Goal: Information Seeking & Learning: Compare options

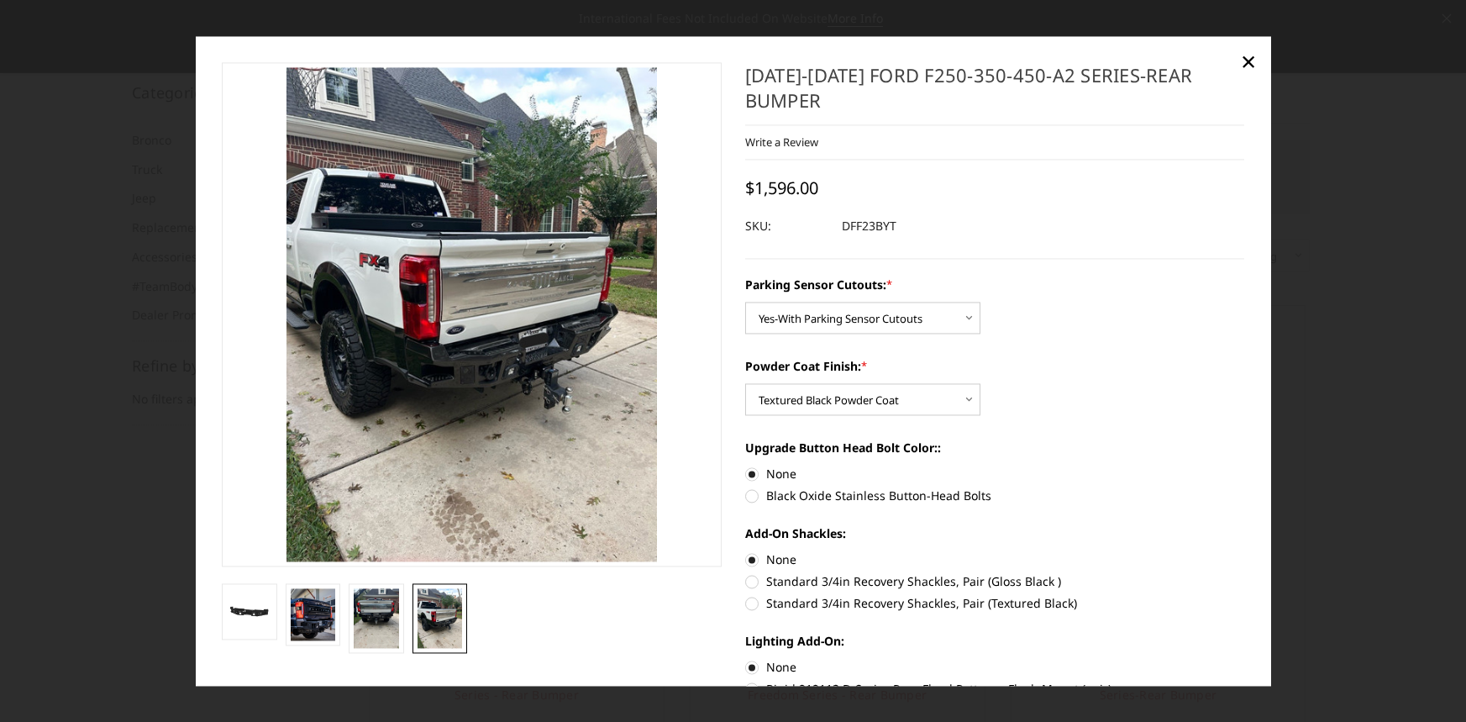
select select "2436"
select select "2439"
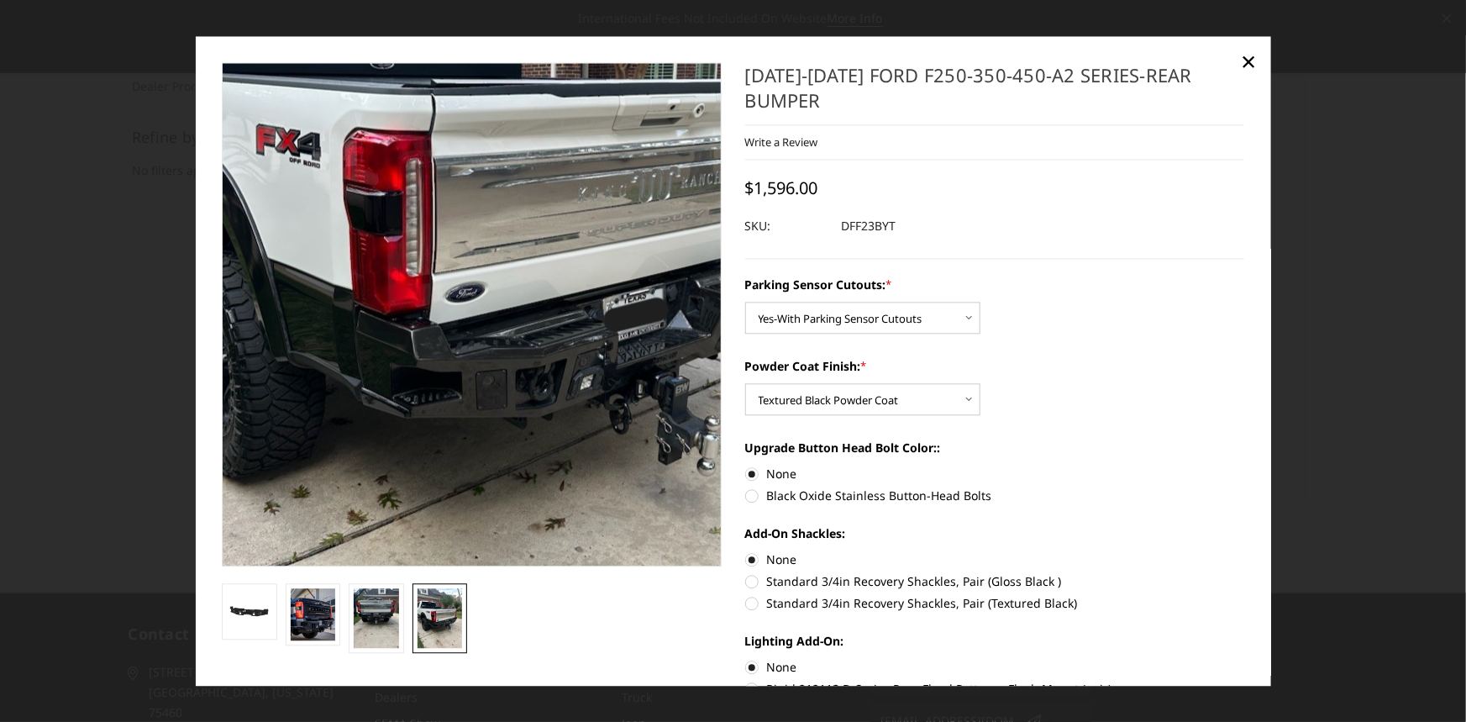
click at [420, 364] on img at bounding box center [500, 259] width 807 height 1075
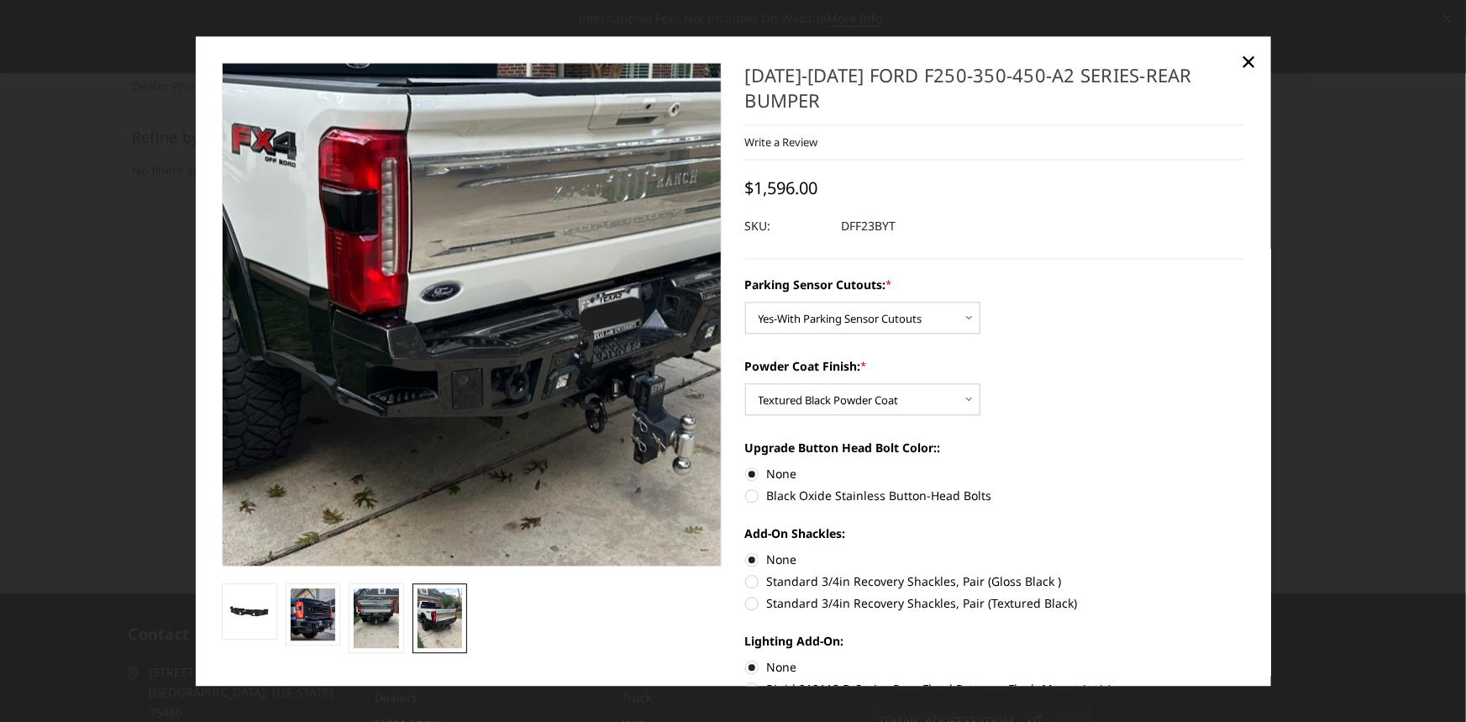
click at [462, 365] on img at bounding box center [476, 258] width 807 height 1075
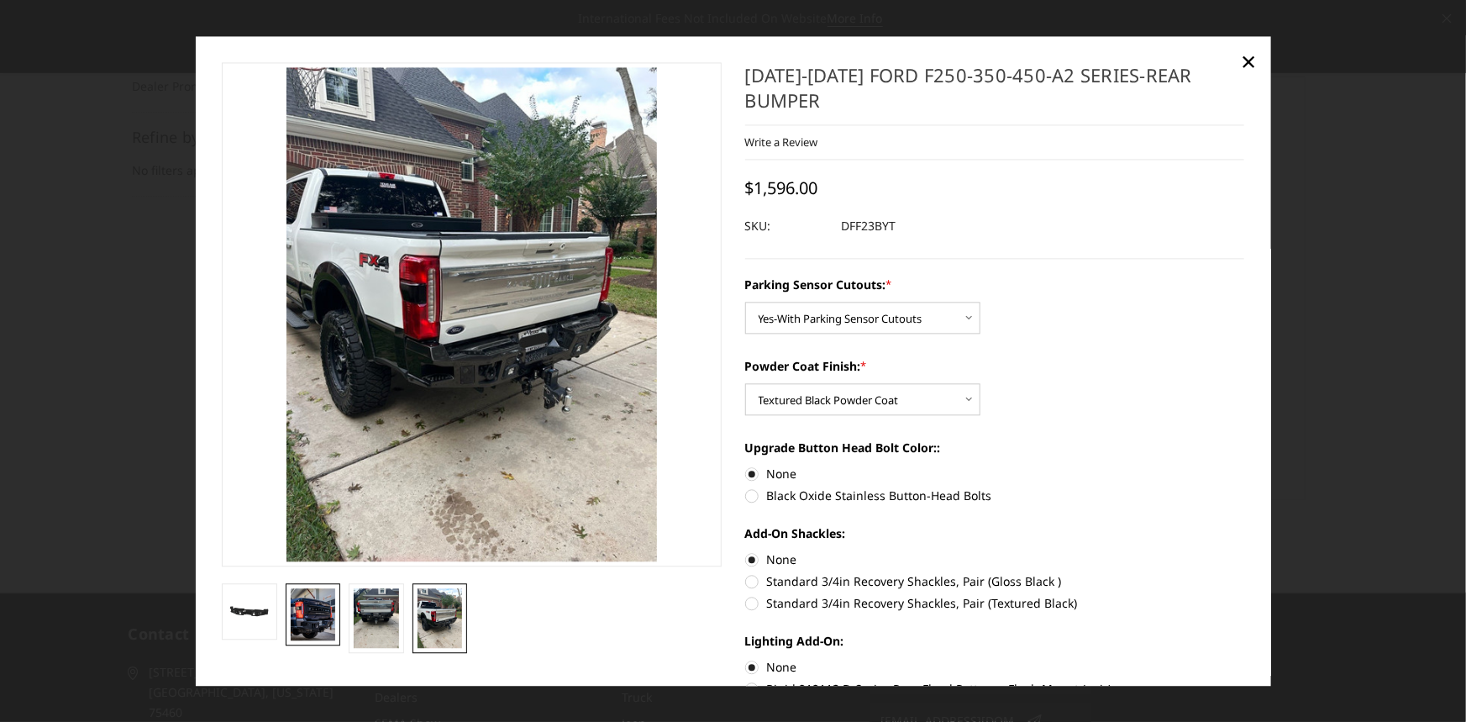
click at [316, 623] on img at bounding box center [313, 614] width 45 height 52
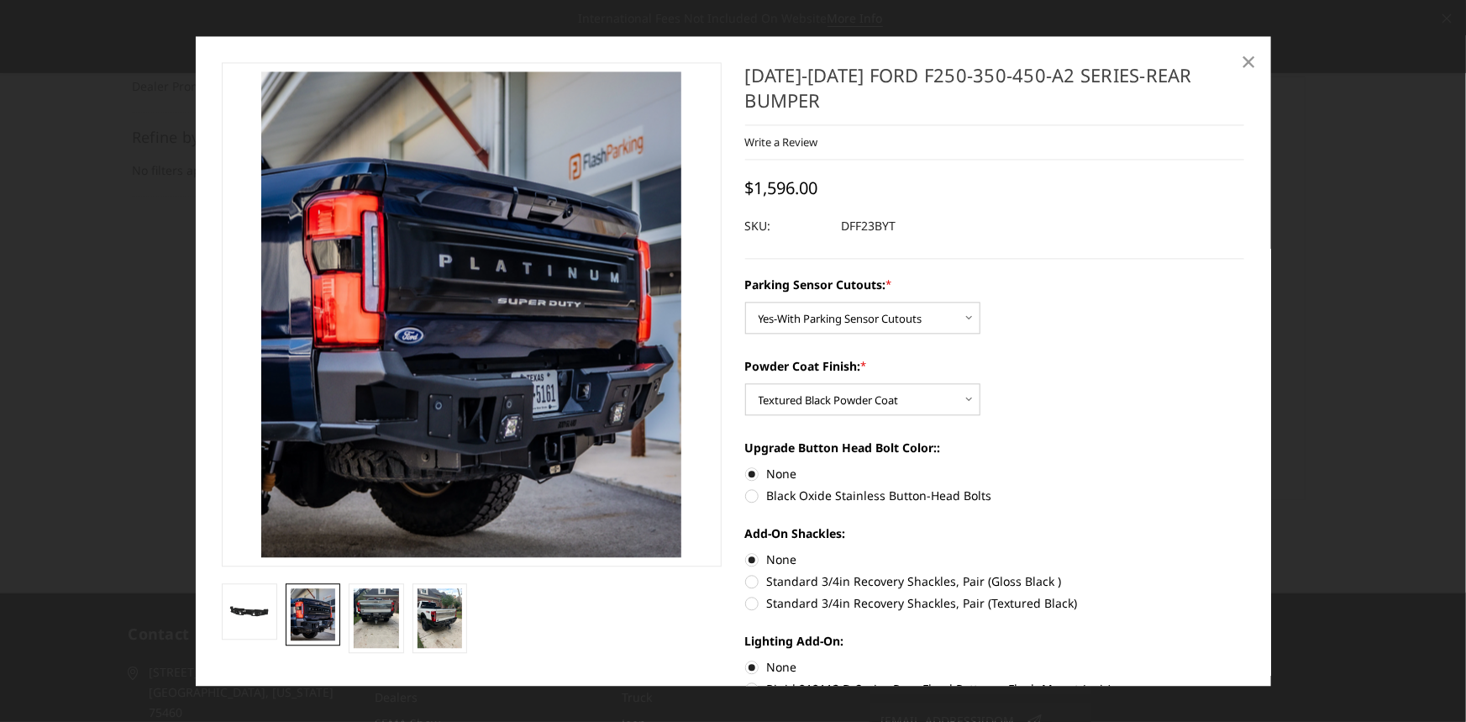
click at [1243, 59] on span "×" at bounding box center [1248, 62] width 15 height 36
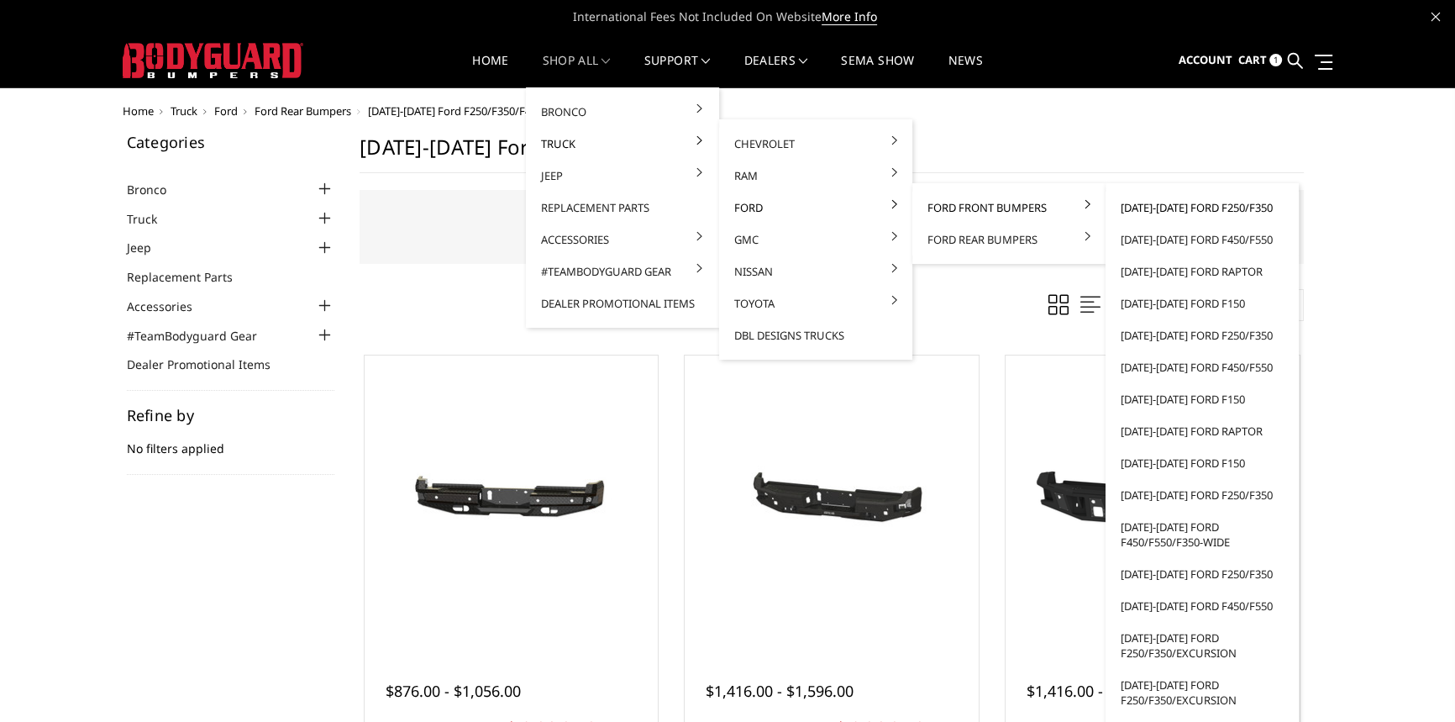
click at [1145, 208] on link "[DATE]-[DATE] Ford F250/F350" at bounding box center [1202, 208] width 180 height 32
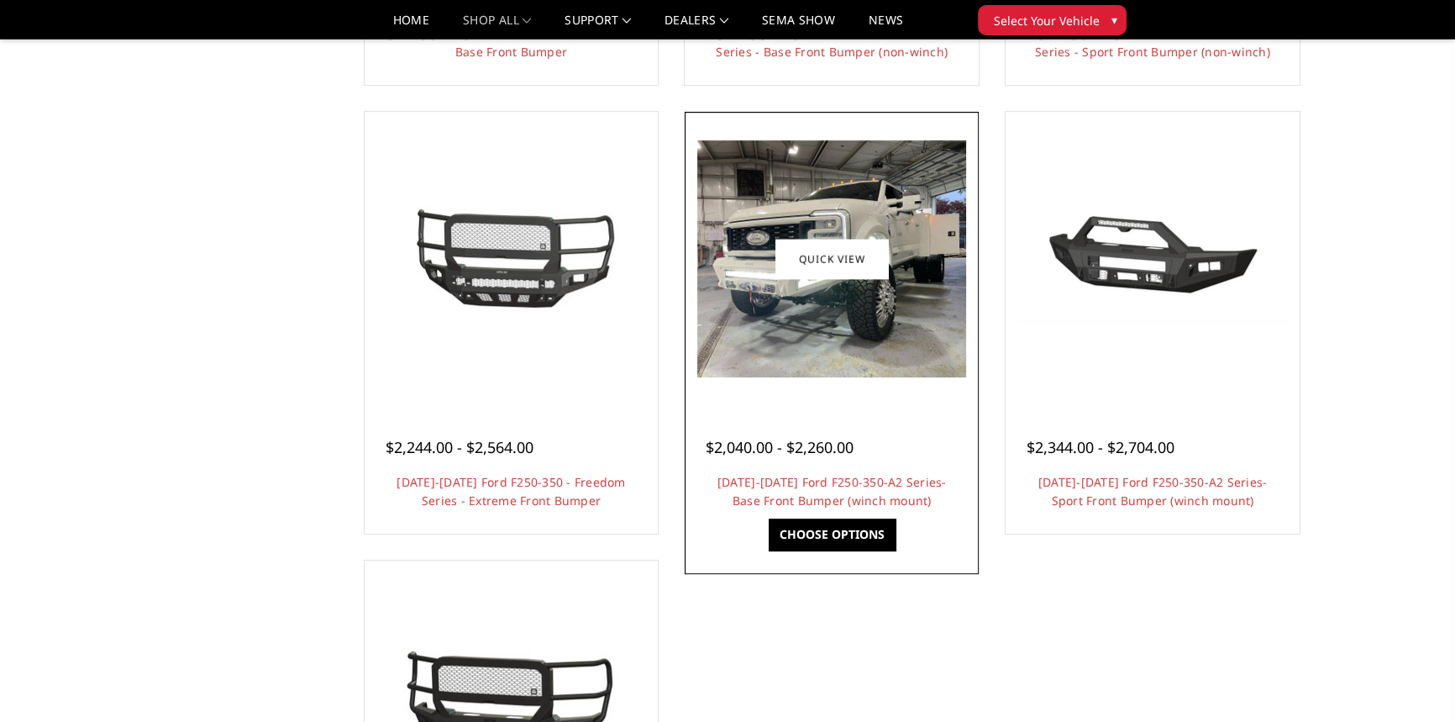
scroll to position [992, 0]
click at [842, 314] on img at bounding box center [831, 257] width 269 height 237
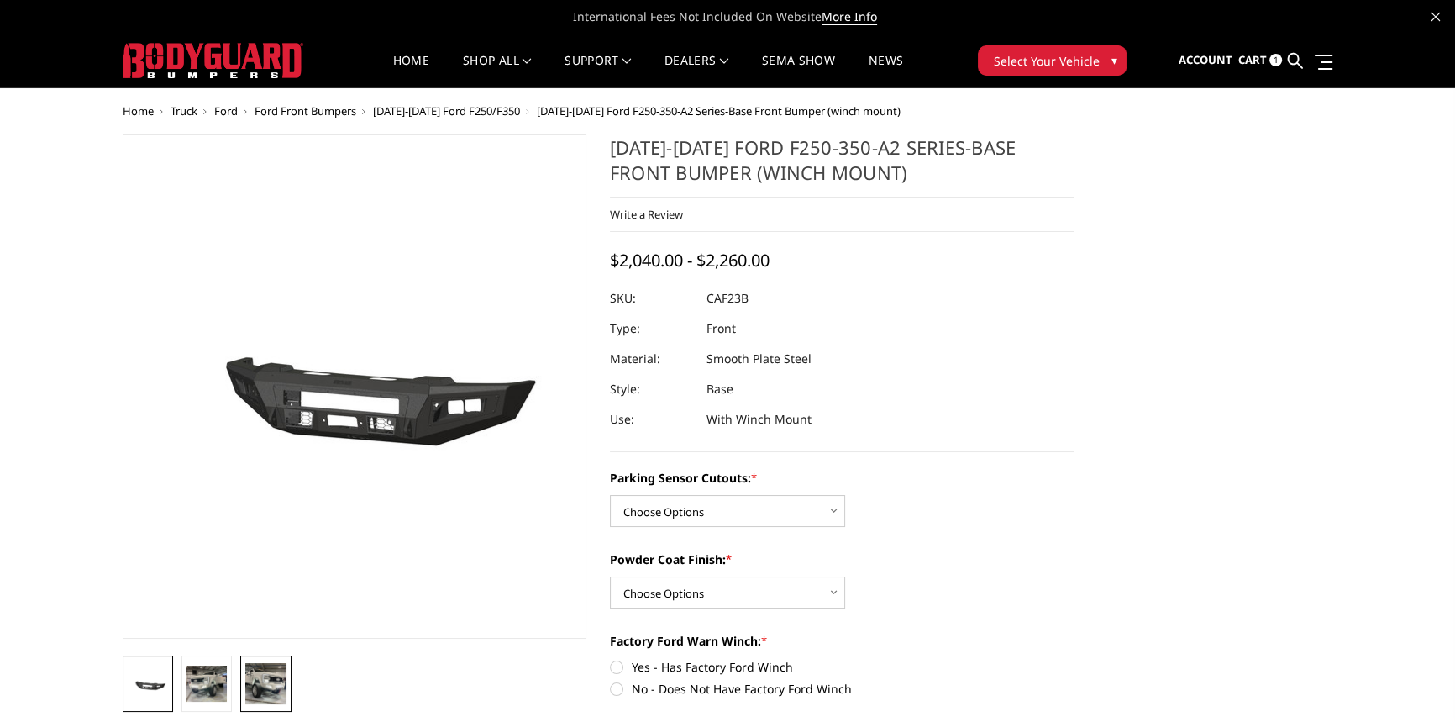
click at [271, 681] on img at bounding box center [265, 683] width 40 height 40
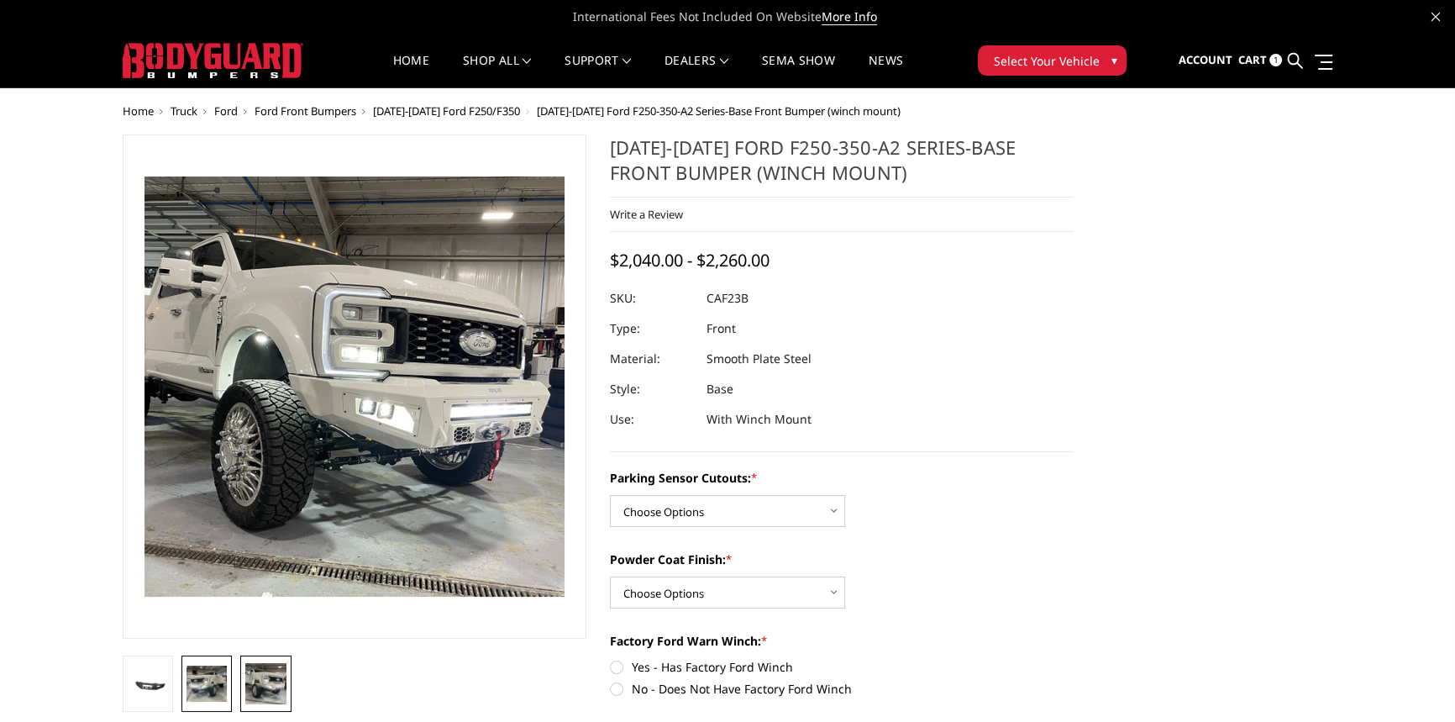
click at [210, 686] on img at bounding box center [207, 682] width 40 height 35
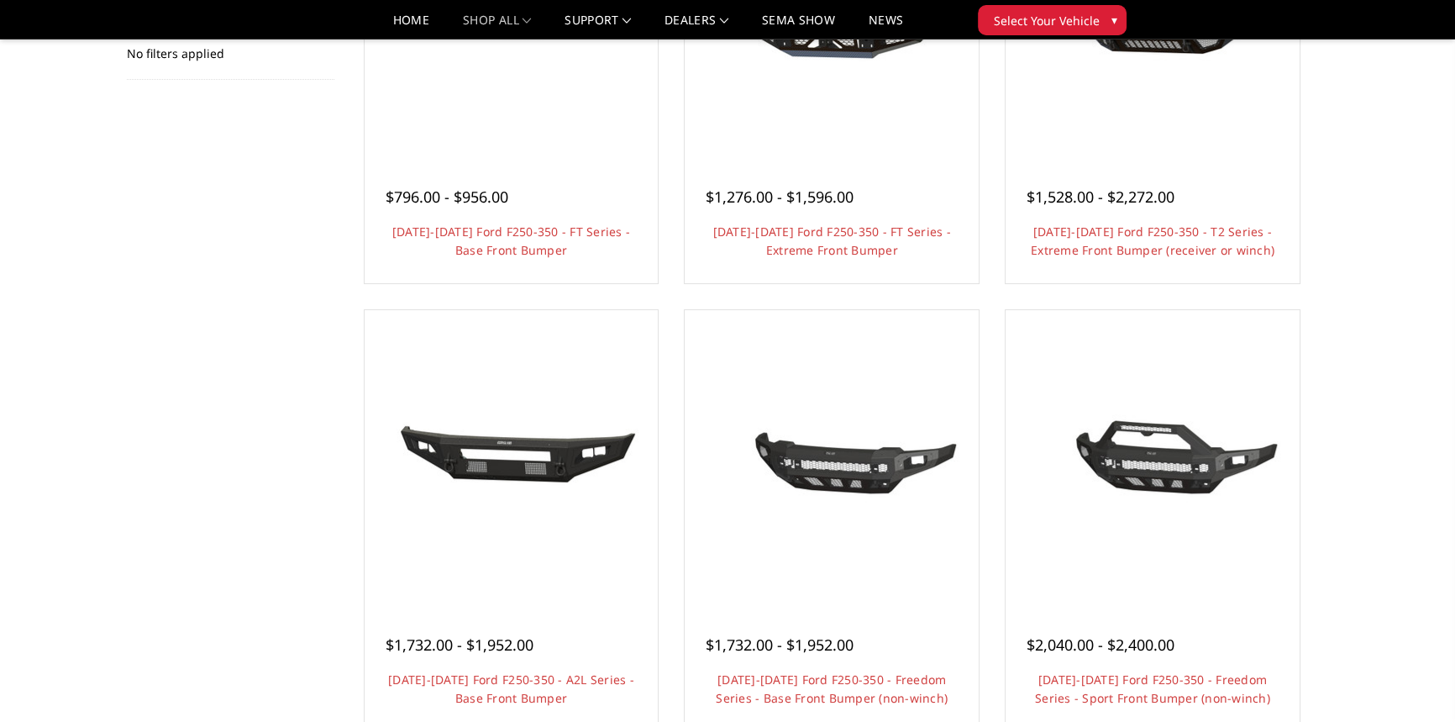
scroll to position [534, 0]
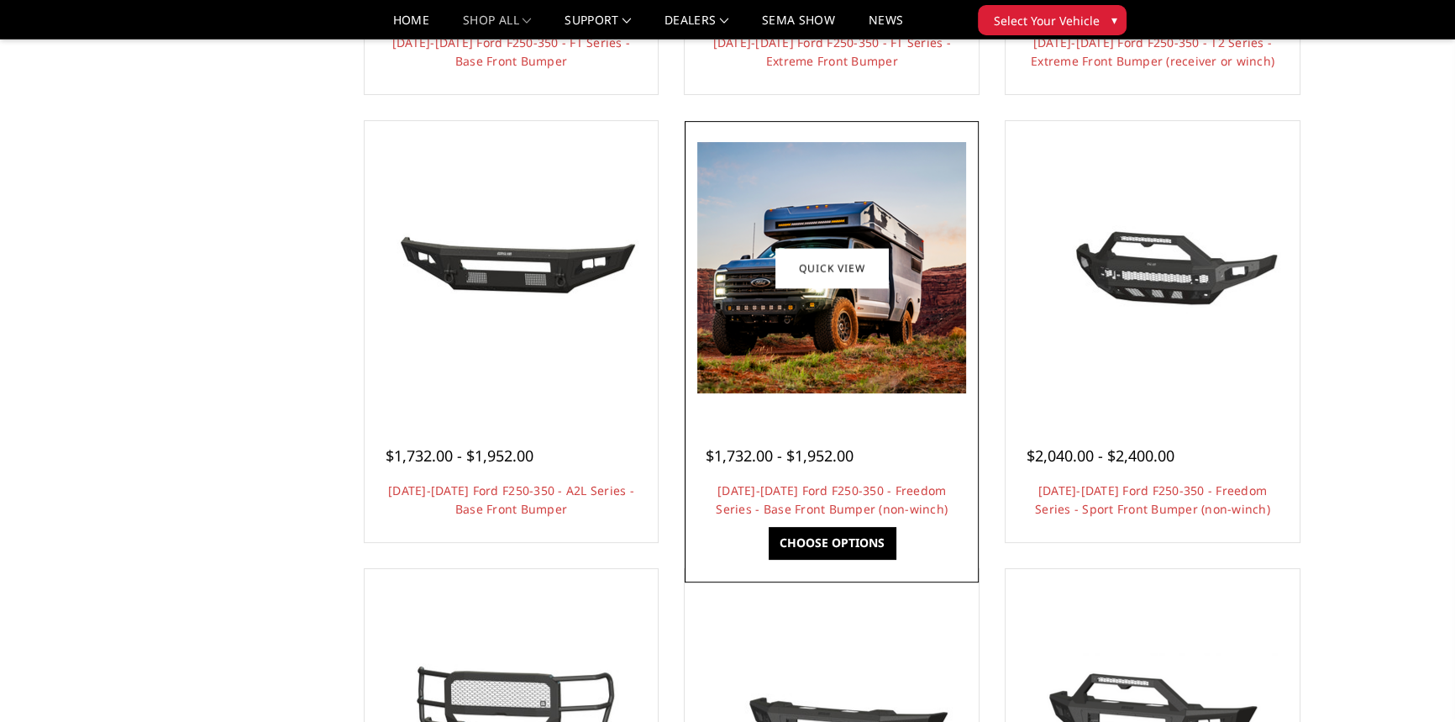
click at [876, 305] on img at bounding box center [831, 267] width 269 height 251
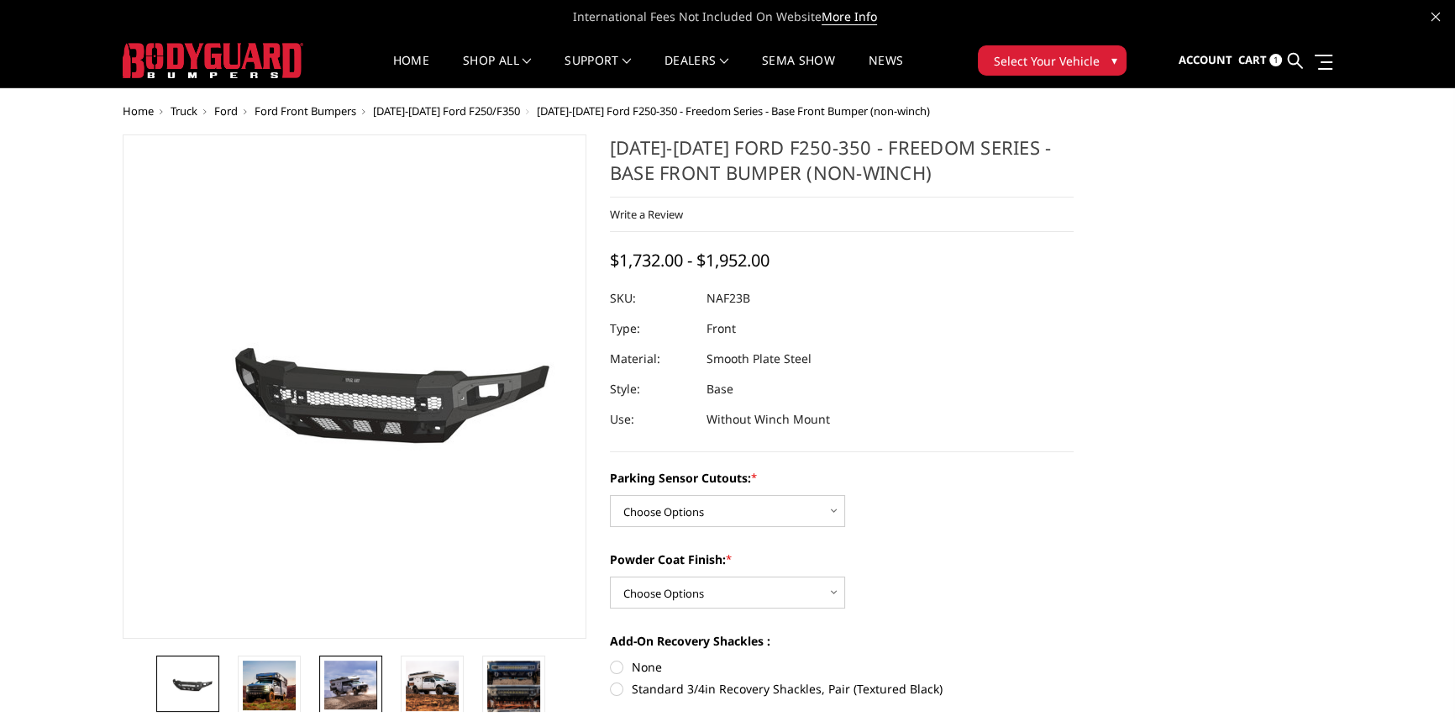
click at [327, 688] on img at bounding box center [350, 684] width 53 height 49
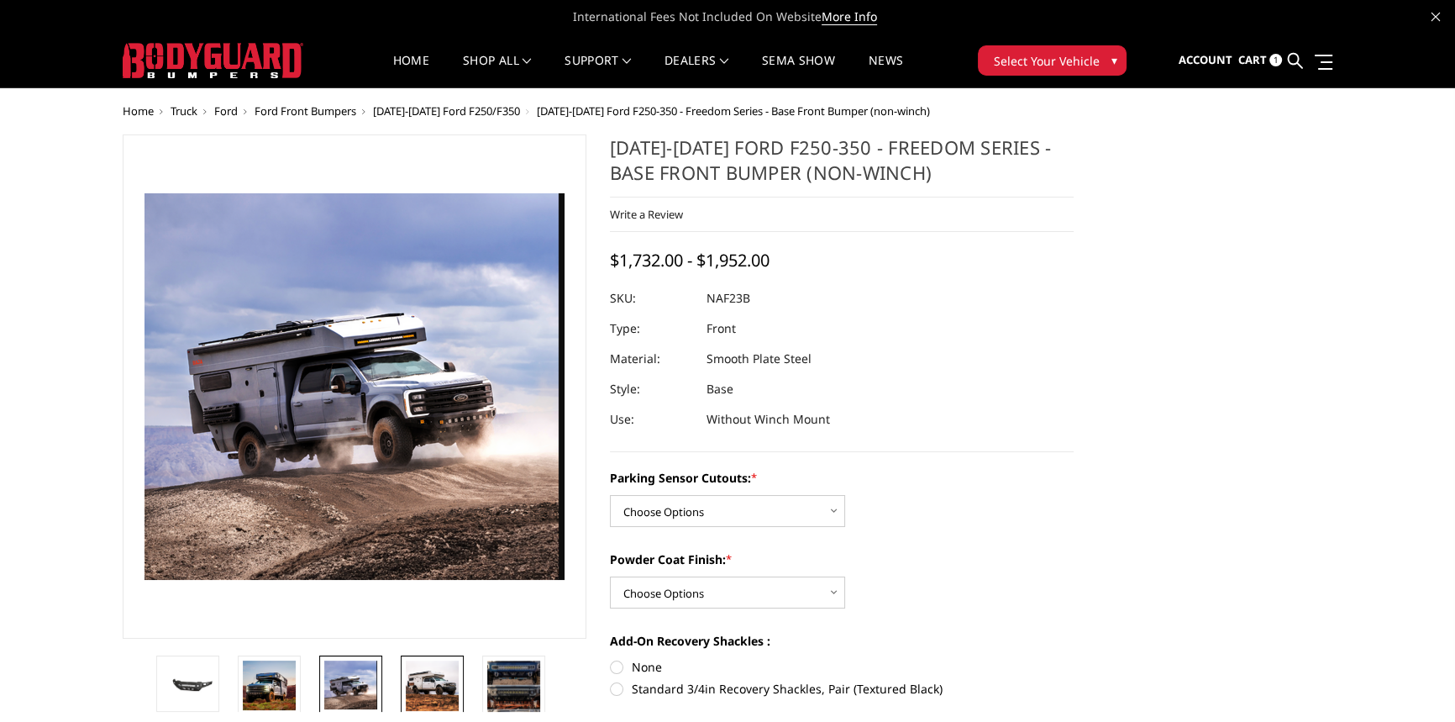
click at [434, 697] on img at bounding box center [432, 685] width 53 height 50
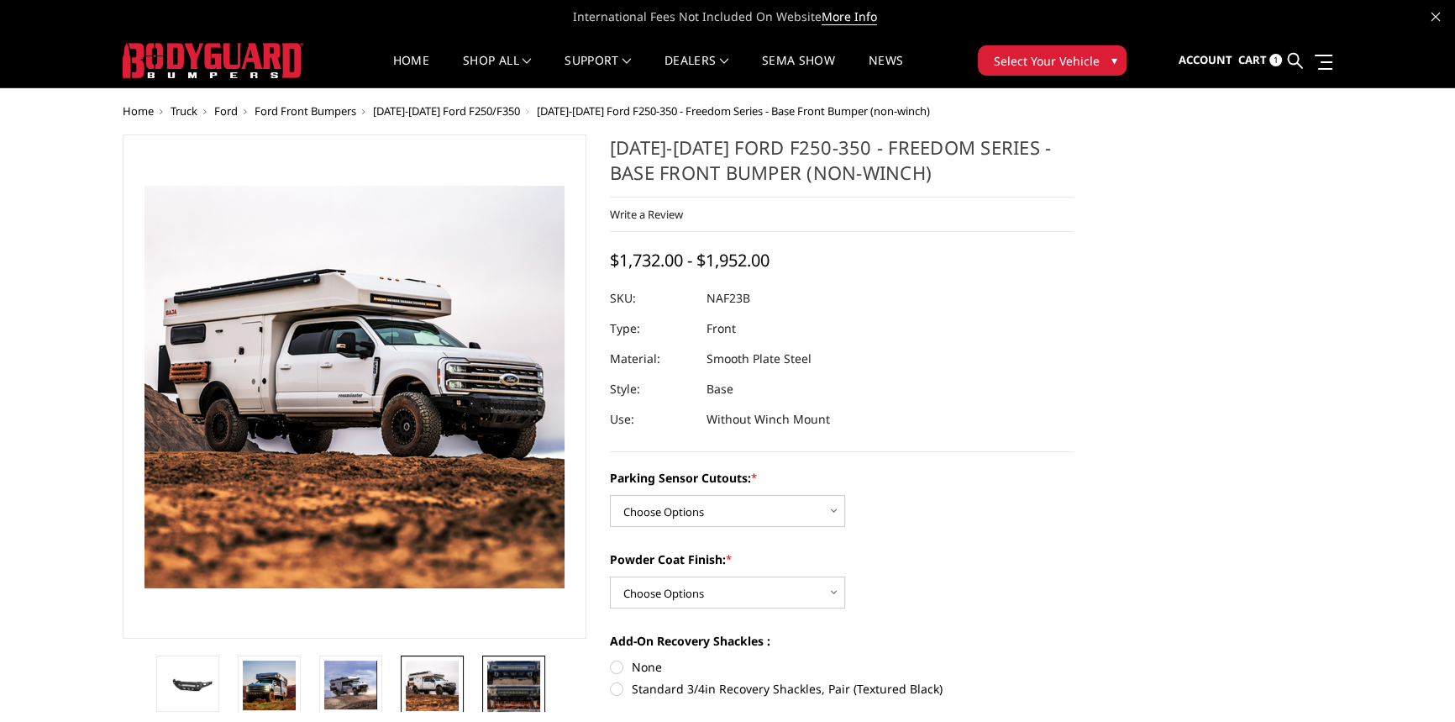
click at [537, 700] on img at bounding box center [513, 696] width 53 height 73
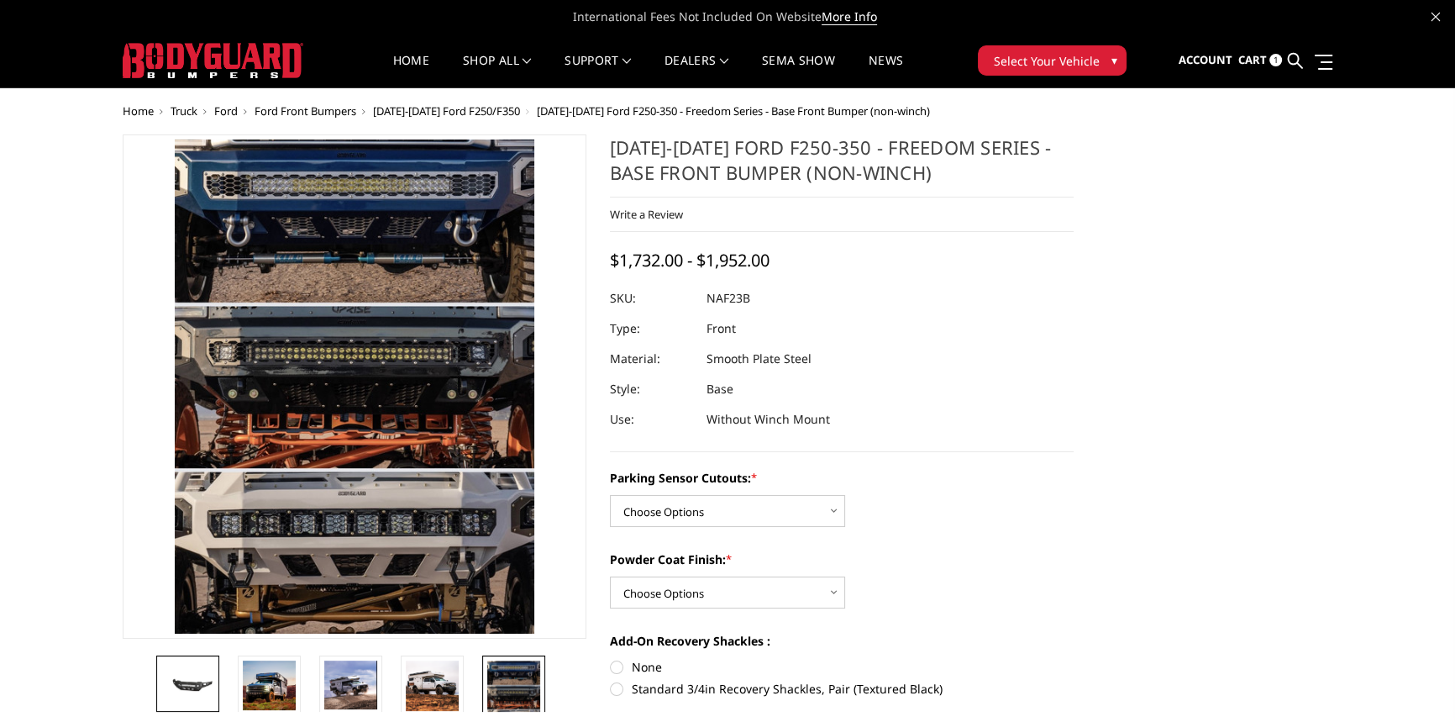
click at [210, 695] on img at bounding box center [187, 683] width 53 height 24
